Goal: Task Accomplishment & Management: Use online tool/utility

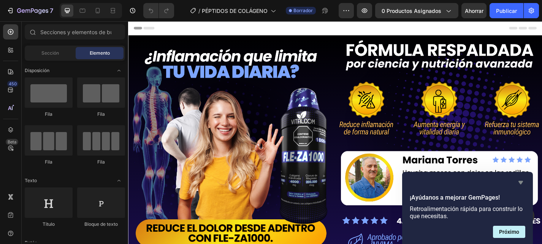
click at [521, 182] on icon "Ocultar encuesta" at bounding box center [520, 182] width 5 height 3
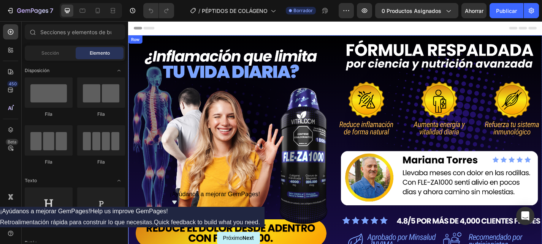
click at [350, 39] on div "Image $89,900 Product Price Product Price $149,529 Product Price Product Price …" at bounding box center [241, 180] width 226 height 286
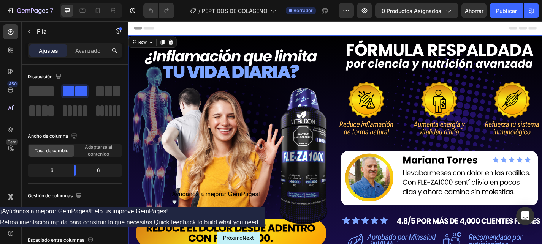
click at [351, 37] on div "Image $89,900 Product Price Product Price $149,529 Product Price Product Price …" at bounding box center [241, 180] width 226 height 286
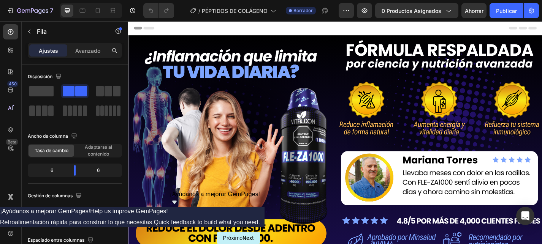
click at [356, 40] on div "Image $89,900 Product Price Product Price $149,529 Product Price Product Price …" at bounding box center [356, 180] width 456 height 286
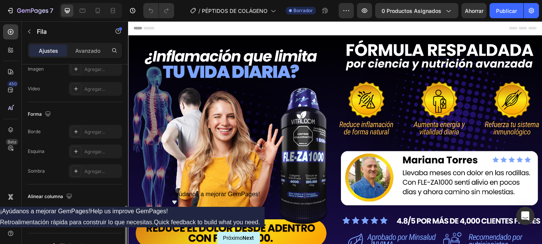
scroll to position [349, 0]
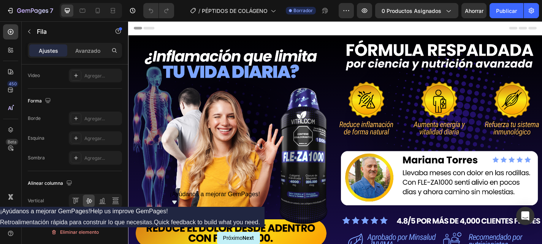
click at [250, 41] on div "Image $89,900 Product Price Product Price $149,529 Product Price Product Price …" at bounding box center [241, 180] width 226 height 286
click at [354, 42] on div "Image $89,900 Product Price Product Price $149,529 Product Price Product Price …" at bounding box center [241, 180] width 226 height 286
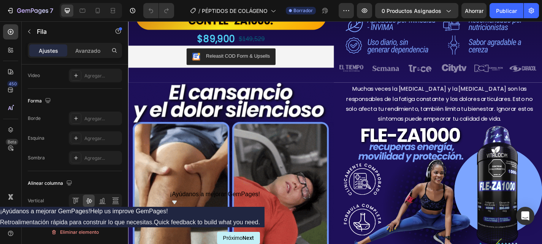
scroll to position [234, 0]
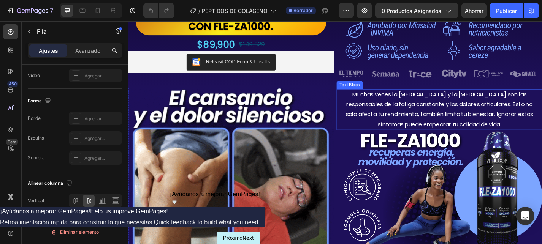
click at [430, 115] on span "Muchas veces la [MEDICAL_DATA] y la [MEDICAL_DATA] son las responsables de la f…" at bounding box center [471, 118] width 206 height 41
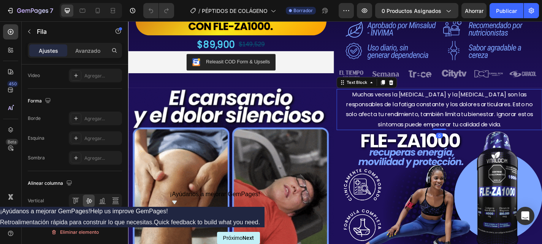
click at [430, 115] on span "Muchas veces la [MEDICAL_DATA] y la [MEDICAL_DATA] son las responsables de la f…" at bounding box center [471, 118] width 206 height 41
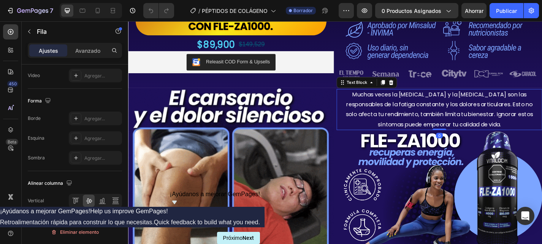
scroll to position [0, 0]
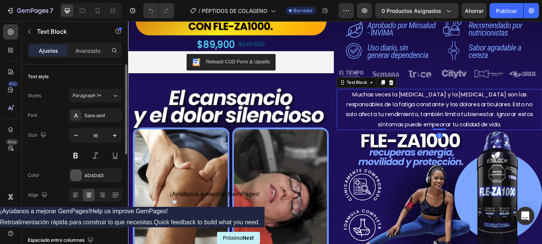
click at [430, 115] on span "Muchas veces la [MEDICAL_DATA] y la [MEDICAL_DATA] son las responsables de la f…" at bounding box center [471, 118] width 206 height 41
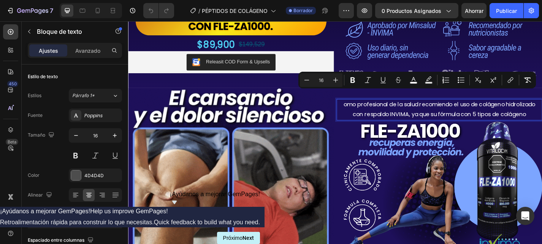
scroll to position [239, 0]
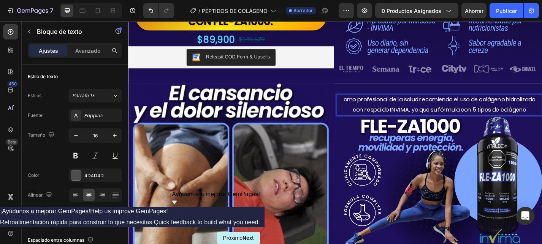
click at [378, 103] on p "omo profesional de la salud recomiendo el uso de colágeno hidrolizado con respa…" at bounding box center [470, 114] width 217 height 22
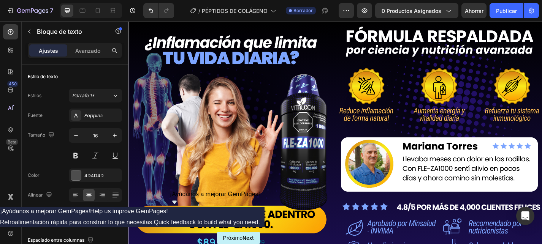
scroll to position [0, 0]
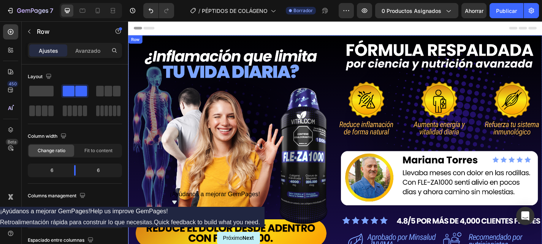
click at [356, 42] on div "Image $89,900 Product Price Product Price $149,529 Product Price Product Price …" at bounding box center [356, 180] width 456 height 286
click at [90, 54] on font "Avanzado" at bounding box center [87, 50] width 25 height 6
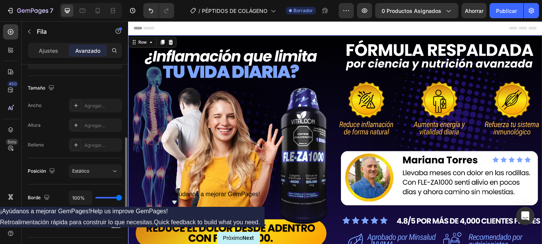
scroll to position [305, 0]
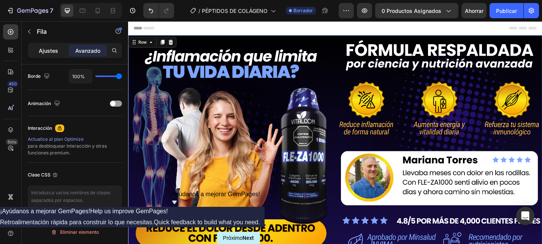
click at [50, 55] on div "Ajustes" at bounding box center [48, 50] width 38 height 12
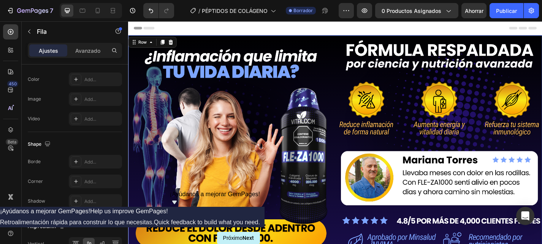
click at [50, 55] on div "Ajustes" at bounding box center [48, 50] width 38 height 12
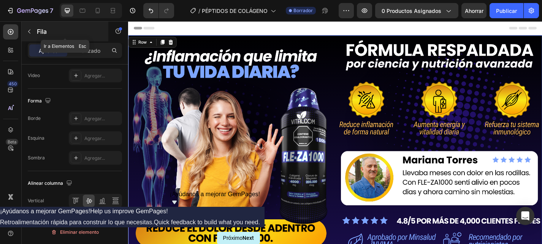
click at [30, 33] on icon "button" at bounding box center [29, 31] width 6 height 6
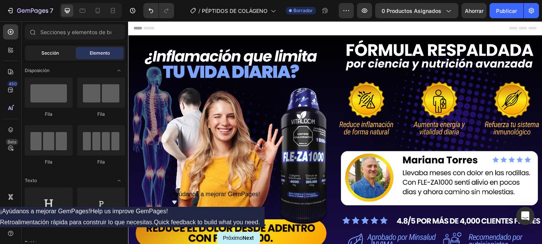
click at [52, 54] on font "Sección" at bounding box center [49, 53] width 17 height 6
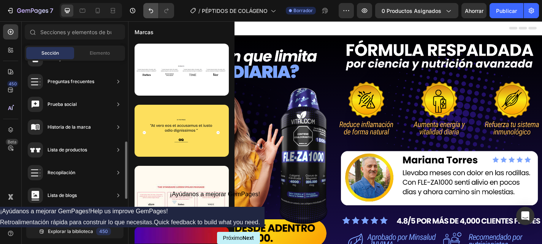
scroll to position [282, 0]
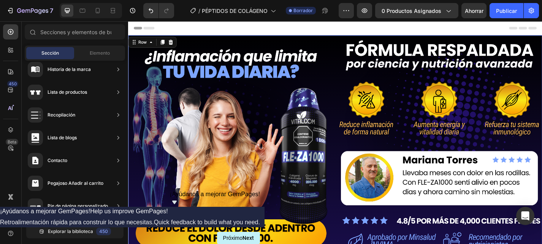
click at [355, 44] on div "Image $89,900 Product Price Product Price $149,529 Product Price Product Price …" at bounding box center [356, 180] width 456 height 286
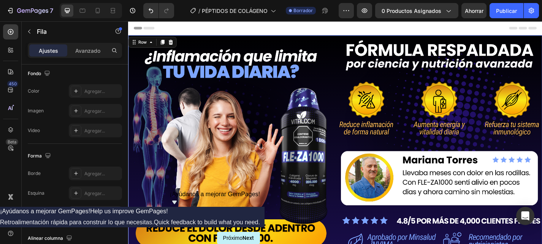
scroll to position [349, 0]
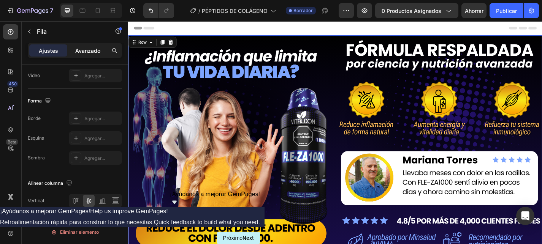
click at [96, 50] on font "Avanzado" at bounding box center [87, 50] width 25 height 6
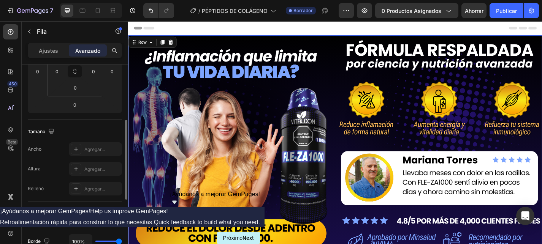
scroll to position [0, 0]
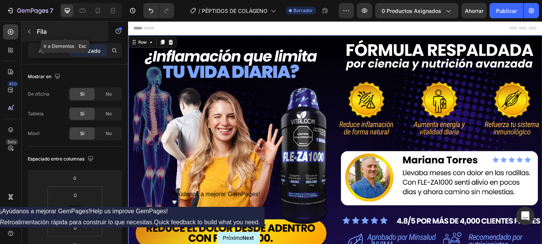
click at [29, 27] on button "button" at bounding box center [29, 31] width 12 height 12
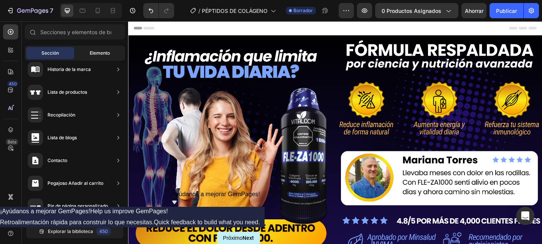
click at [92, 51] on font "Elemento" at bounding box center [100, 53] width 20 height 6
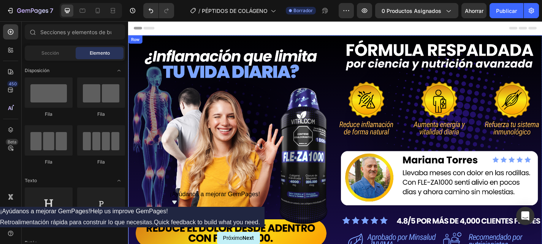
click at [158, 41] on div "Image $89,900 Product Price Product Price $149,529 Product Price Product Price …" at bounding box center [356, 180] width 456 height 286
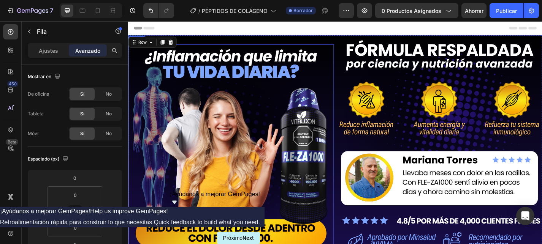
click at [173, 93] on img at bounding box center [241, 160] width 226 height 226
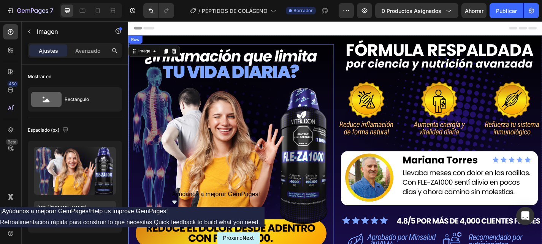
click at [280, 41] on div "Image 0 $89,900 Product Price Product Price $149,529 Product Price Product Pric…" at bounding box center [241, 180] width 226 height 286
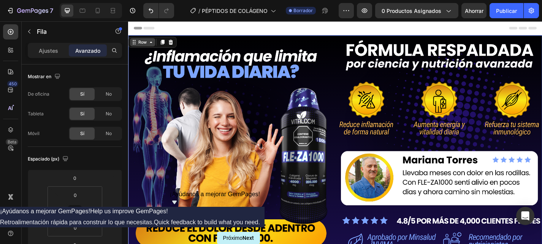
click at [150, 45] on icon at bounding box center [153, 44] width 6 height 6
click at [78, 80] on div "Mostrar en" at bounding box center [75, 77] width 94 height 12
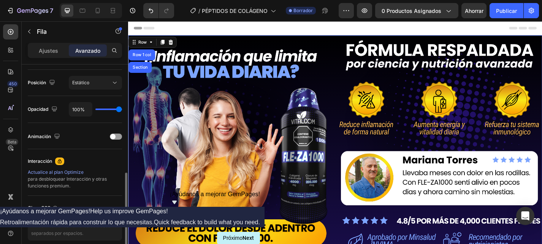
scroll to position [305, 0]
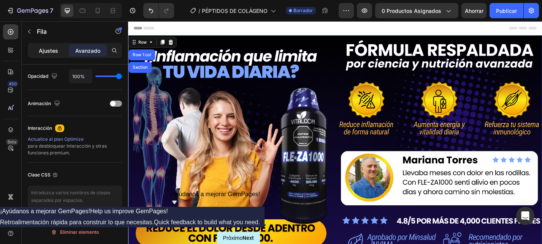
click at [57, 53] on font "Ajustes" at bounding box center [48, 50] width 19 height 6
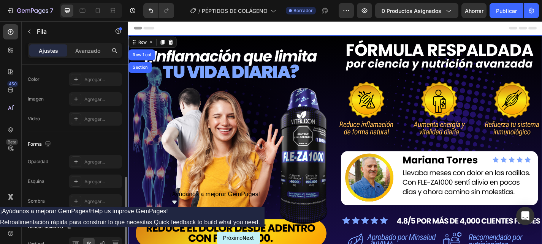
scroll to position [349, 0]
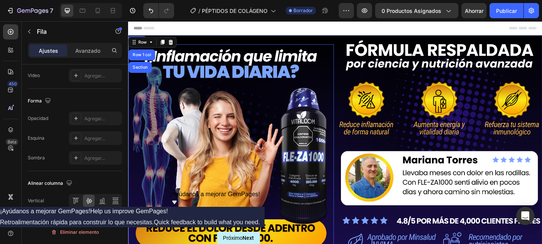
click at [171, 109] on img at bounding box center [241, 160] width 226 height 226
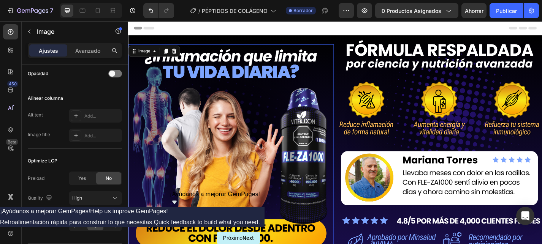
scroll to position [0, 0]
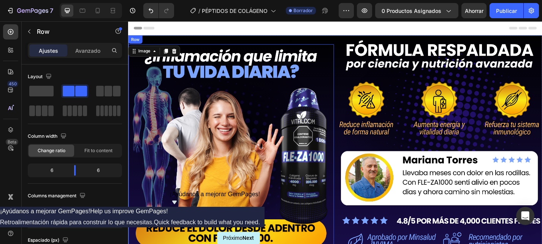
click at [194, 38] on div "Image 0 $89,900 Product Price Product Price $149,529 Product Price Product Pric…" at bounding box center [241, 180] width 226 height 286
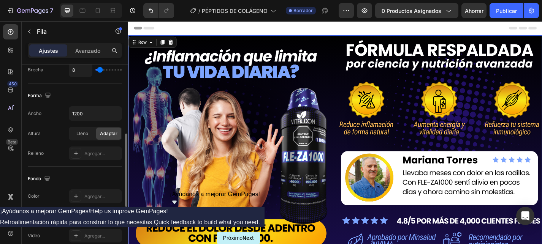
scroll to position [218, 0]
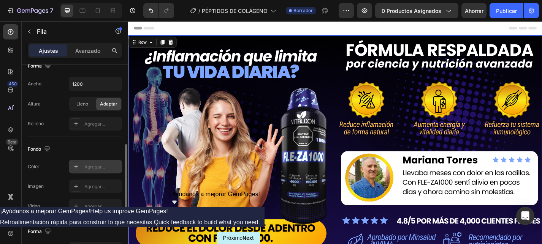
click at [100, 169] on font "Agregar..." at bounding box center [94, 167] width 21 height 6
click at [354, 44] on div "Image $89,900 Product Price Product Price $149,529 Product Price Product Price …" at bounding box center [241, 180] width 226 height 286
click at [354, 40] on div "Image $89,900 Product Price Product Price $149,529 Product Price Product Price …" at bounding box center [241, 180] width 226 height 286
click at [97, 164] on div "Agregar..." at bounding box center [102, 167] width 36 height 7
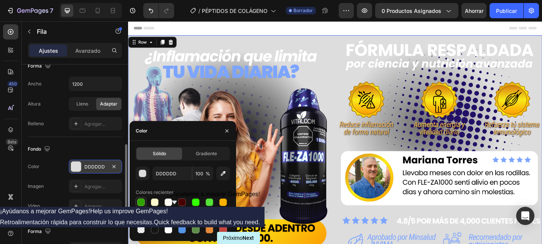
click at [140, 203] on div at bounding box center [141, 203] width 8 height 8
type input "30A300"
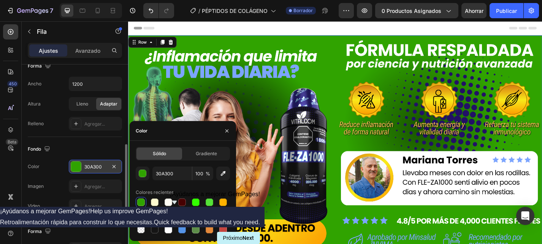
click at [212, 161] on div "Sólido Gradiente 30A300 100 % Colores recientes Sugerido para ti" at bounding box center [183, 191] width 94 height 88
click at [212, 155] on font "Gradiente" at bounding box center [206, 154] width 21 height 6
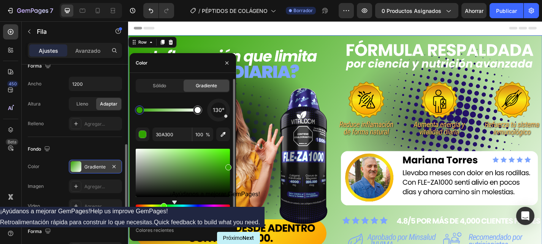
click at [140, 201] on div at bounding box center [183, 182] width 94 height 71
drag, startPoint x: 140, startPoint y: 201, endPoint x: 133, endPoint y: 202, distance: 7.4
click at [133, 203] on div "Sólido Gradiente 130° 30A300 100 % Colores recientes" at bounding box center [183, 162] width 106 height 167
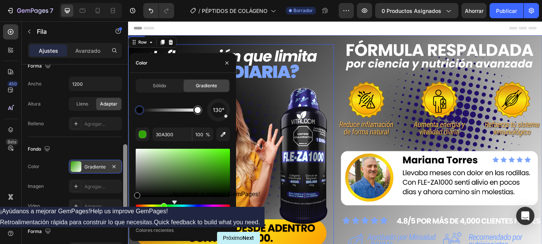
drag, startPoint x: 146, startPoint y: 191, endPoint x: 127, endPoint y: 204, distance: 22.4
click at [127, 204] on div "450 Beta Secciones(18) Elementos(84) Sección Elemento Sección de héroes Detalle…" at bounding box center [64, 132] width 128 height 223
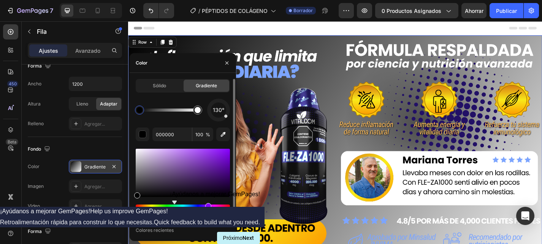
click at [207, 207] on div "Hue" at bounding box center [183, 206] width 94 height 3
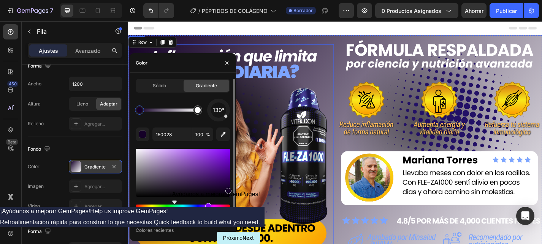
drag, startPoint x: 325, startPoint y: 201, endPoint x: 248, endPoint y: 165, distance: 84.8
click at [140, 111] on div at bounding box center [139, 110] width 6 height 6
click at [199, 111] on div at bounding box center [198, 110] width 6 height 6
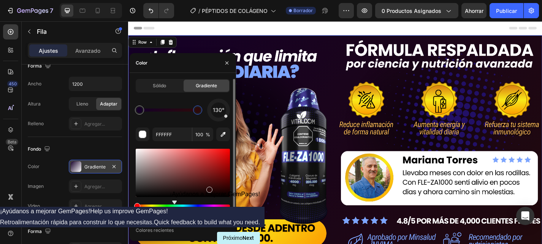
drag, startPoint x: 149, startPoint y: 192, endPoint x: 209, endPoint y: 187, distance: 60.2
click at [209, 187] on div at bounding box center [183, 173] width 94 height 48
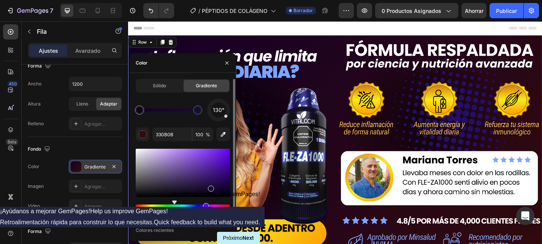
click at [205, 207] on div "Hue" at bounding box center [183, 206] width 94 height 3
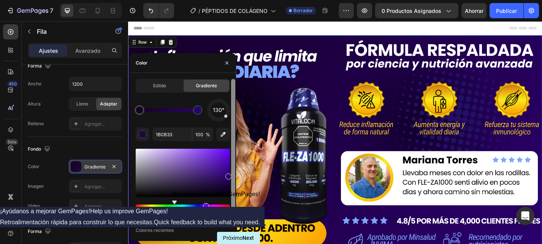
drag, startPoint x: 211, startPoint y: 188, endPoint x: 233, endPoint y: 175, distance: 24.9
click at [233, 175] on div "Sólido Gradiente 130° 1B0B33 100 % Colores recientes" at bounding box center [183, 157] width 106 height 156
type input "2D0072"
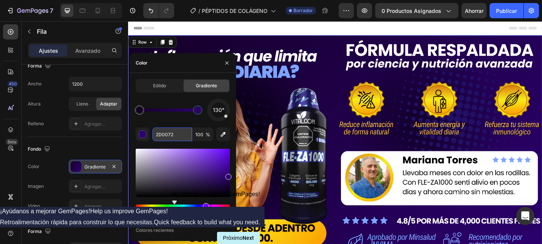
click at [182, 134] on input "2D0072" at bounding box center [172, 135] width 40 height 14
click at [364, 27] on div "Header" at bounding box center [356, 28] width 444 height 15
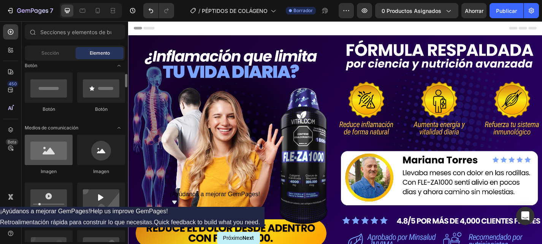
scroll to position [244, 0]
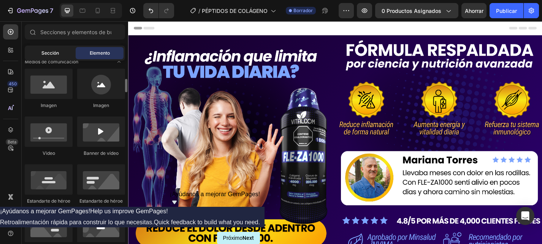
click at [59, 57] on div "Sección" at bounding box center [50, 53] width 48 height 12
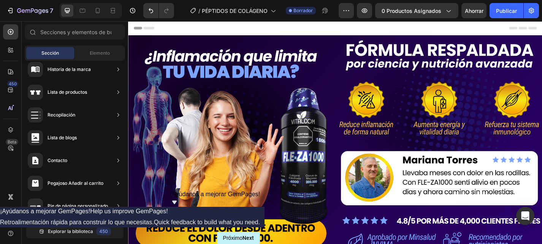
click at [355, 39] on div "Image $89,900 Product Price Product Price $149,529 Product Price Product Price …" at bounding box center [356, 180] width 456 height 286
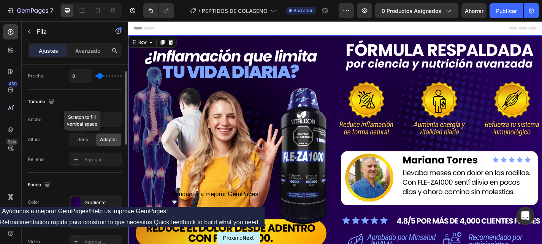
scroll to position [220, 0]
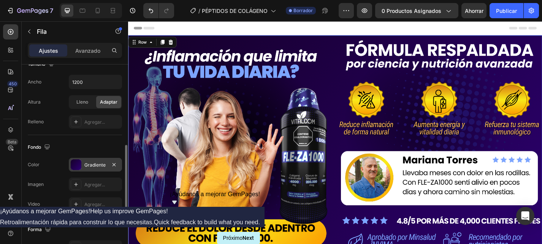
click at [109, 162] on div "Gradiente" at bounding box center [95, 165] width 53 height 14
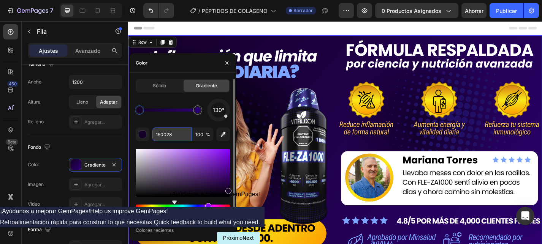
click at [168, 136] on input "150028" at bounding box center [172, 135] width 40 height 14
click at [141, 110] on div at bounding box center [139, 110] width 6 height 6
type input "2D0072"
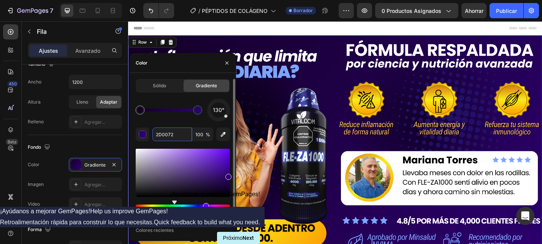
click at [201, 111] on div at bounding box center [197, 110] width 9 height 9
click at [173, 138] on input "2D0072" at bounding box center [172, 135] width 40 height 14
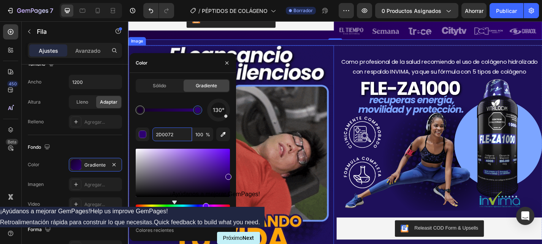
scroll to position [287, 0]
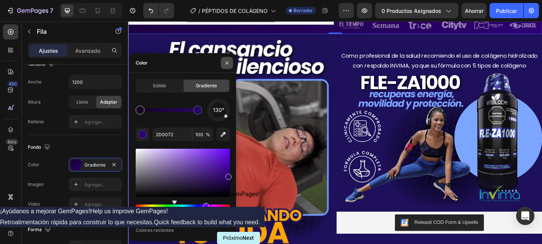
click at [229, 65] on icon "button" at bounding box center [227, 63] width 6 height 6
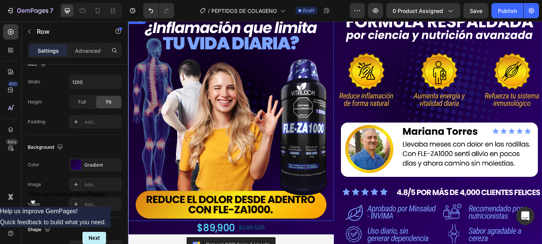
scroll to position [0, 0]
